Goal: Information Seeking & Learning: Stay updated

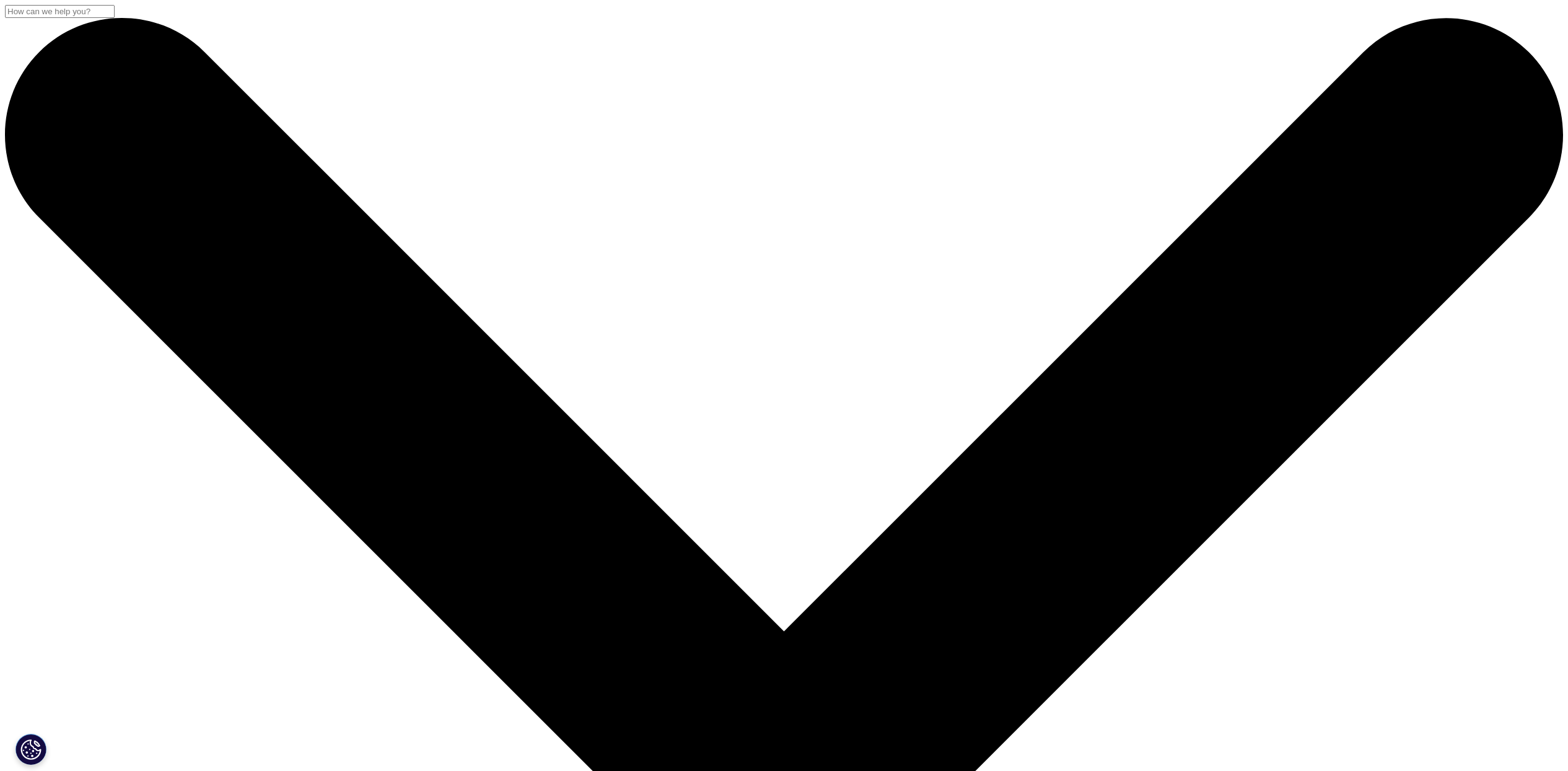
drag, startPoint x: 824, startPoint y: 168, endPoint x: 784, endPoint y: 124, distance: 59.5
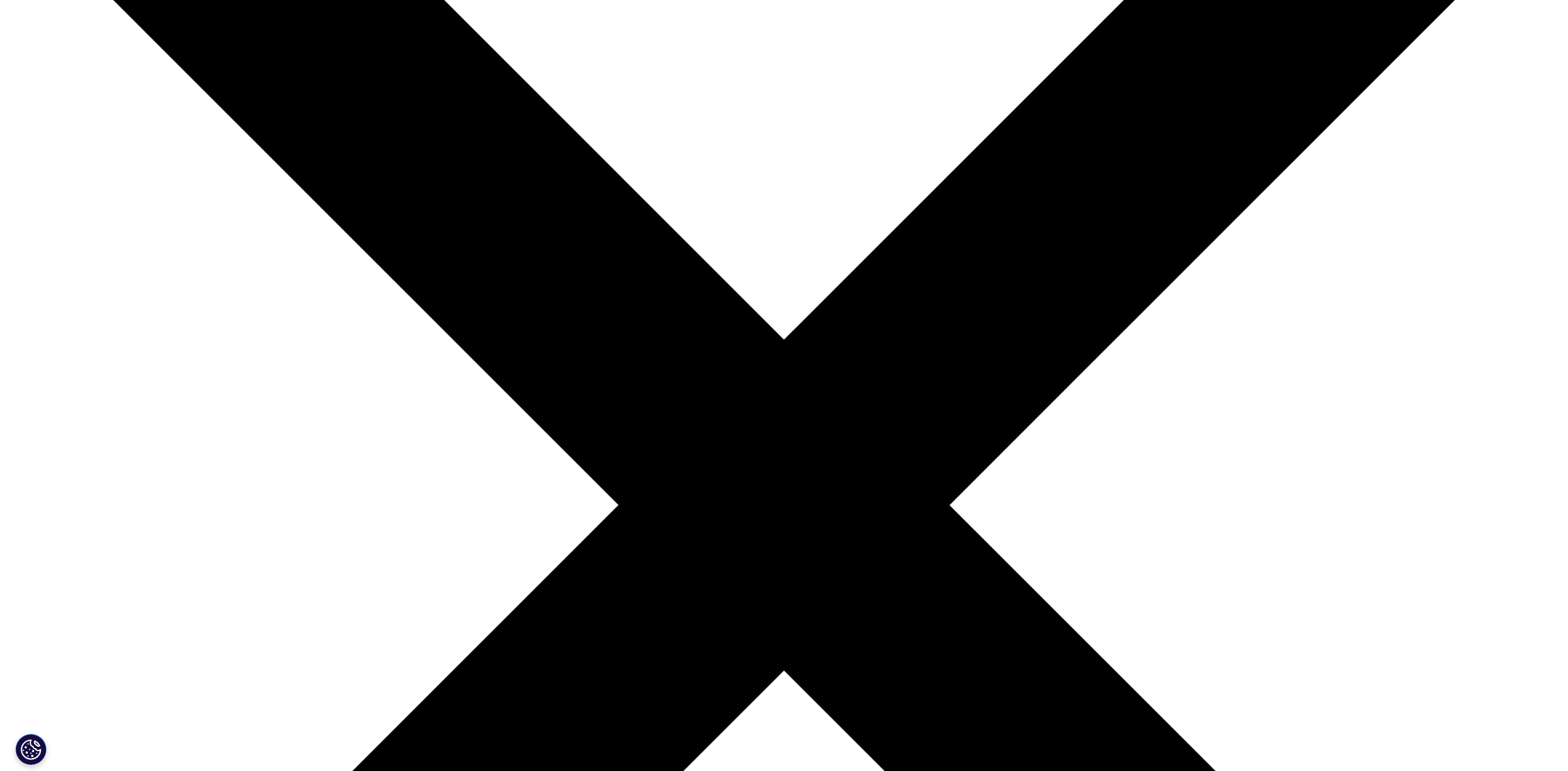
scroll to position [387, 0]
